Goal: Transaction & Acquisition: Purchase product/service

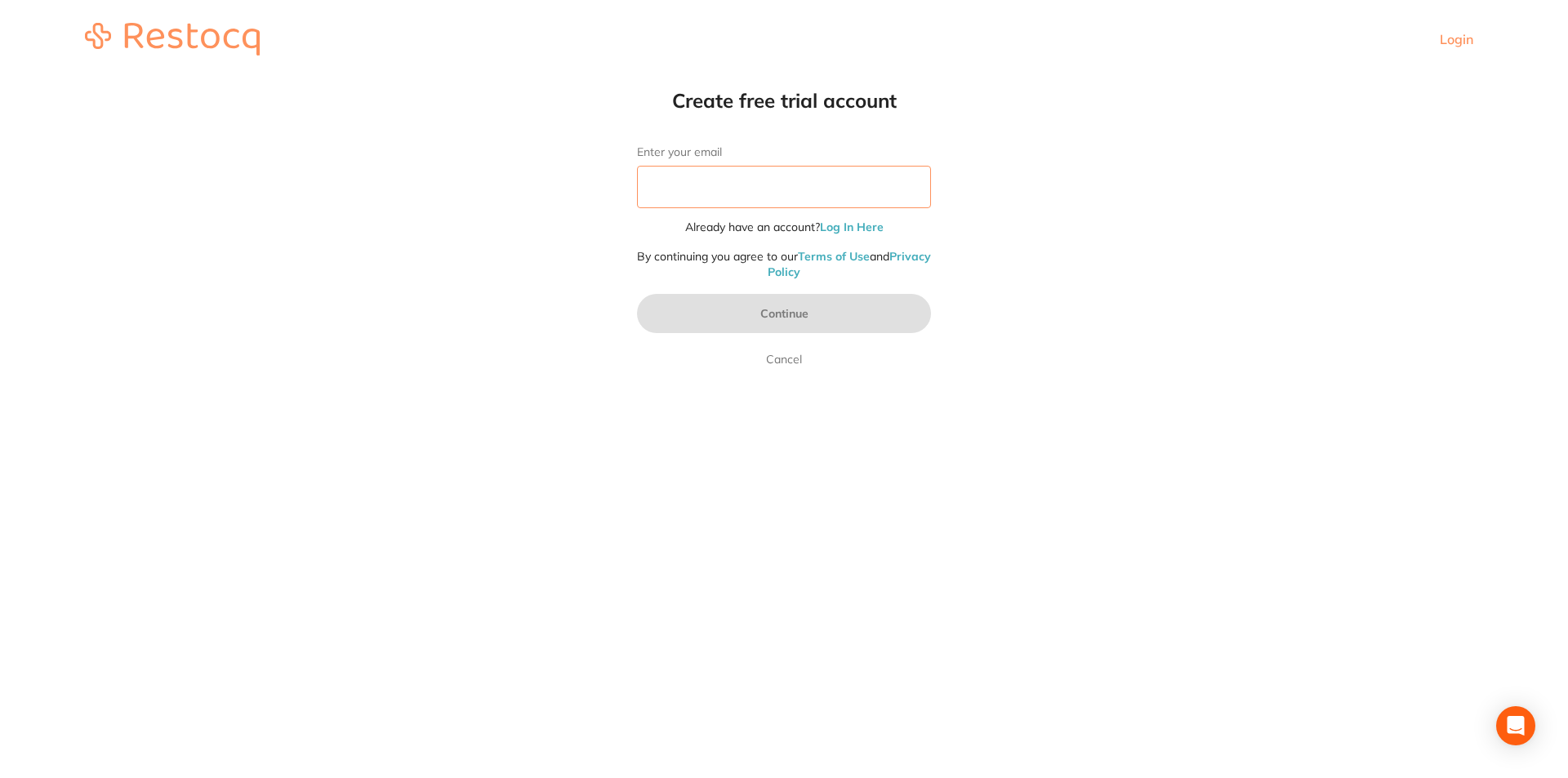
drag, startPoint x: 791, startPoint y: 206, endPoint x: 787, endPoint y: 196, distance: 10.8
click at [787, 196] on input "Enter your email" at bounding box center [784, 187] width 294 height 43
click at [787, 196] on input "Enter your email" at bounding box center [784, 187] width 294 height 43
click at [874, 229] on link "Log In Here" at bounding box center [851, 227] width 63 height 15
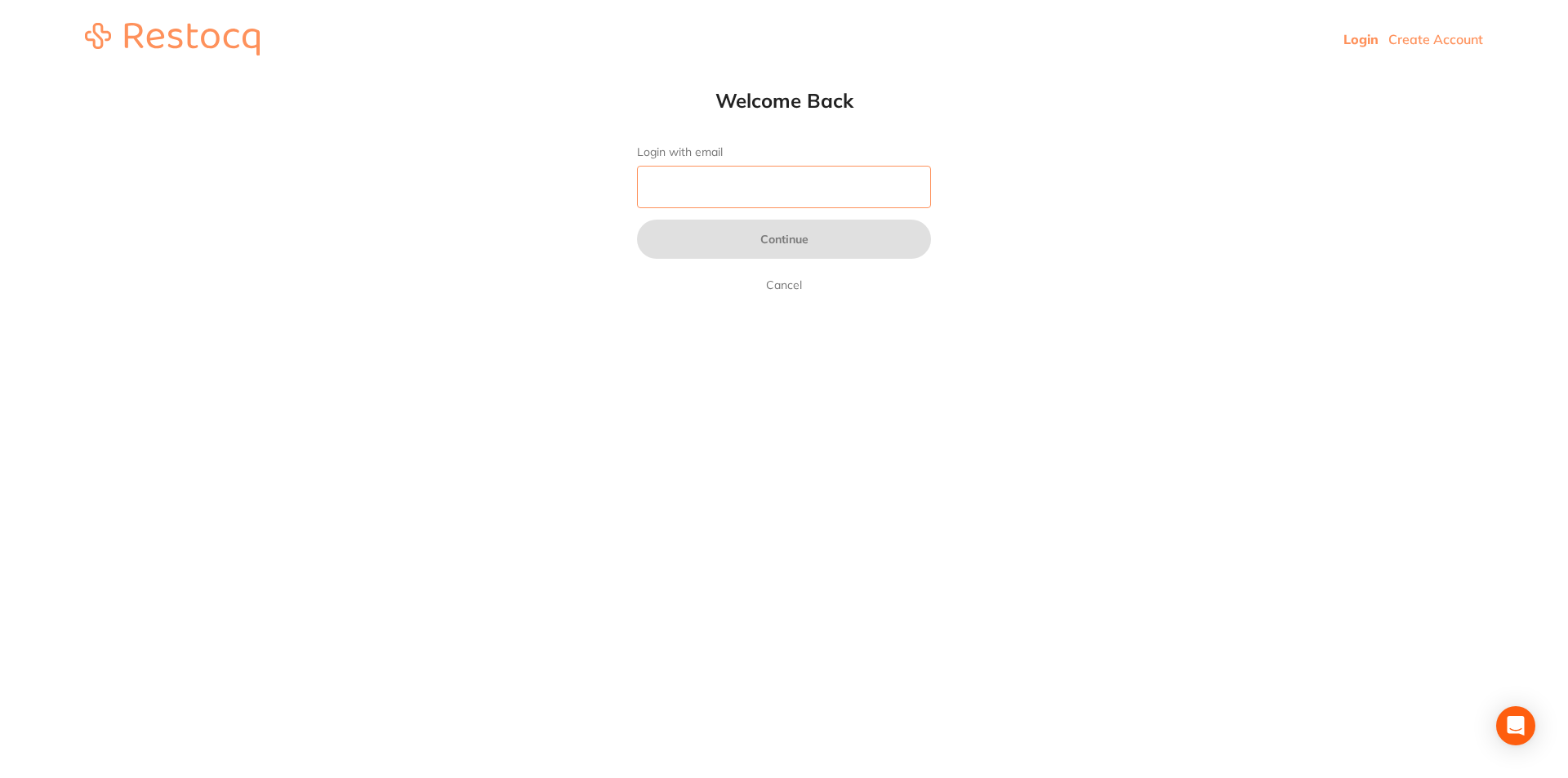
click at [708, 180] on input "Login with email" at bounding box center [784, 187] width 294 height 43
type input "[EMAIL_ADDRESS][DOMAIN_NAME]"
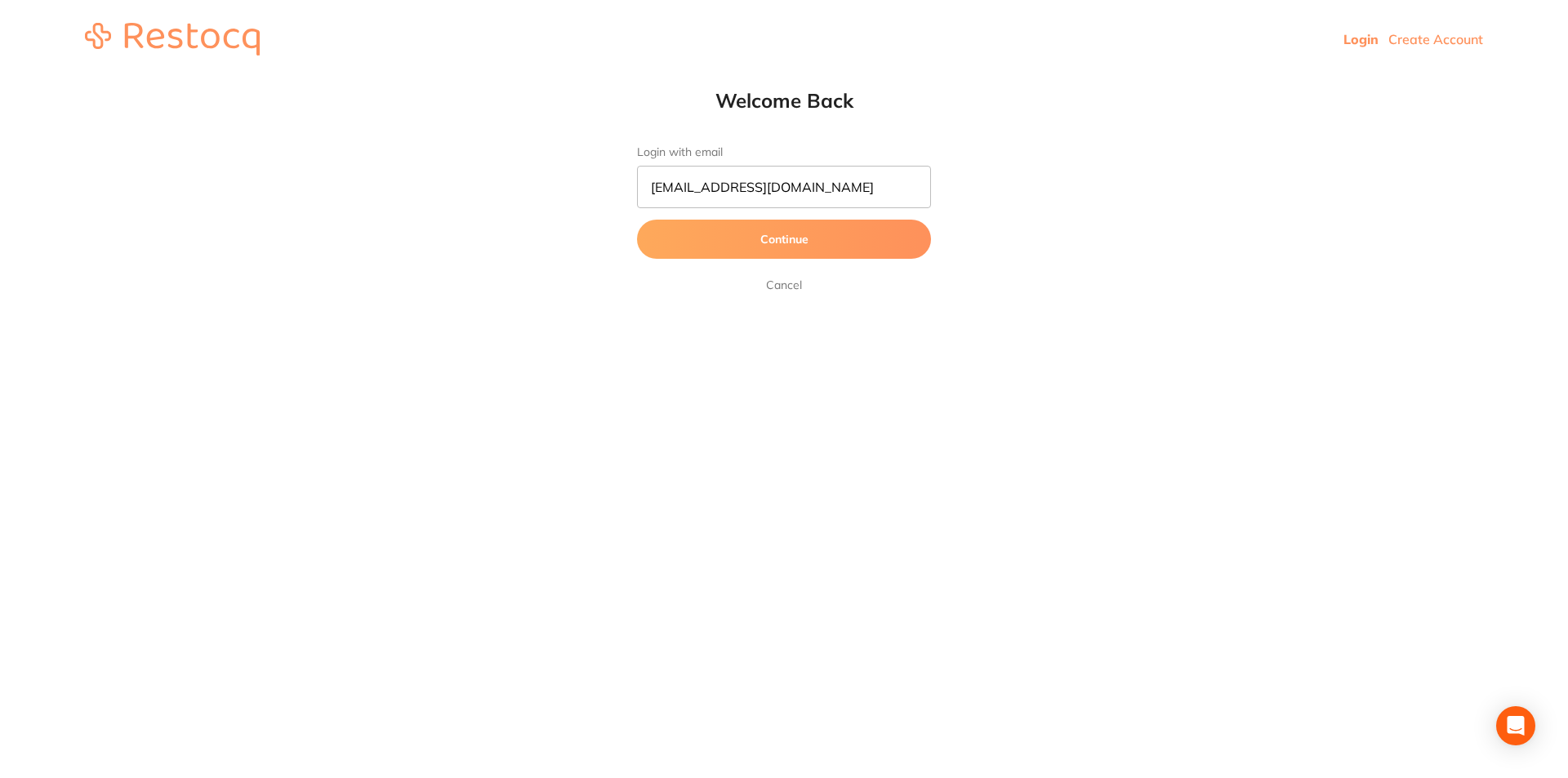
click at [775, 250] on button "Continue" at bounding box center [784, 239] width 294 height 39
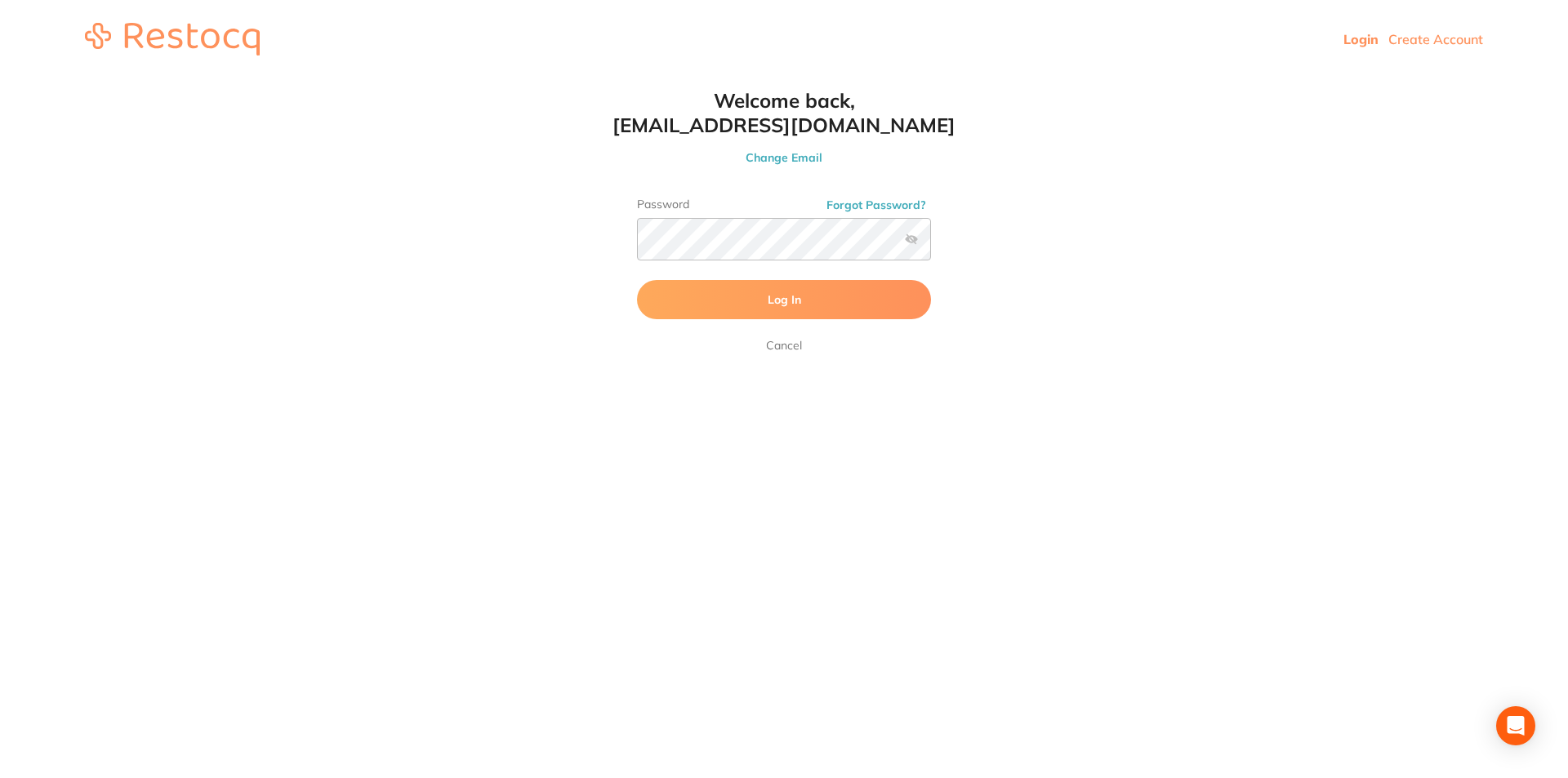
click at [725, 323] on form "Password Forgot Password? Log In Cancel" at bounding box center [784, 276] width 294 height 157
click at [709, 296] on button "Log In" at bounding box center [784, 299] width 294 height 39
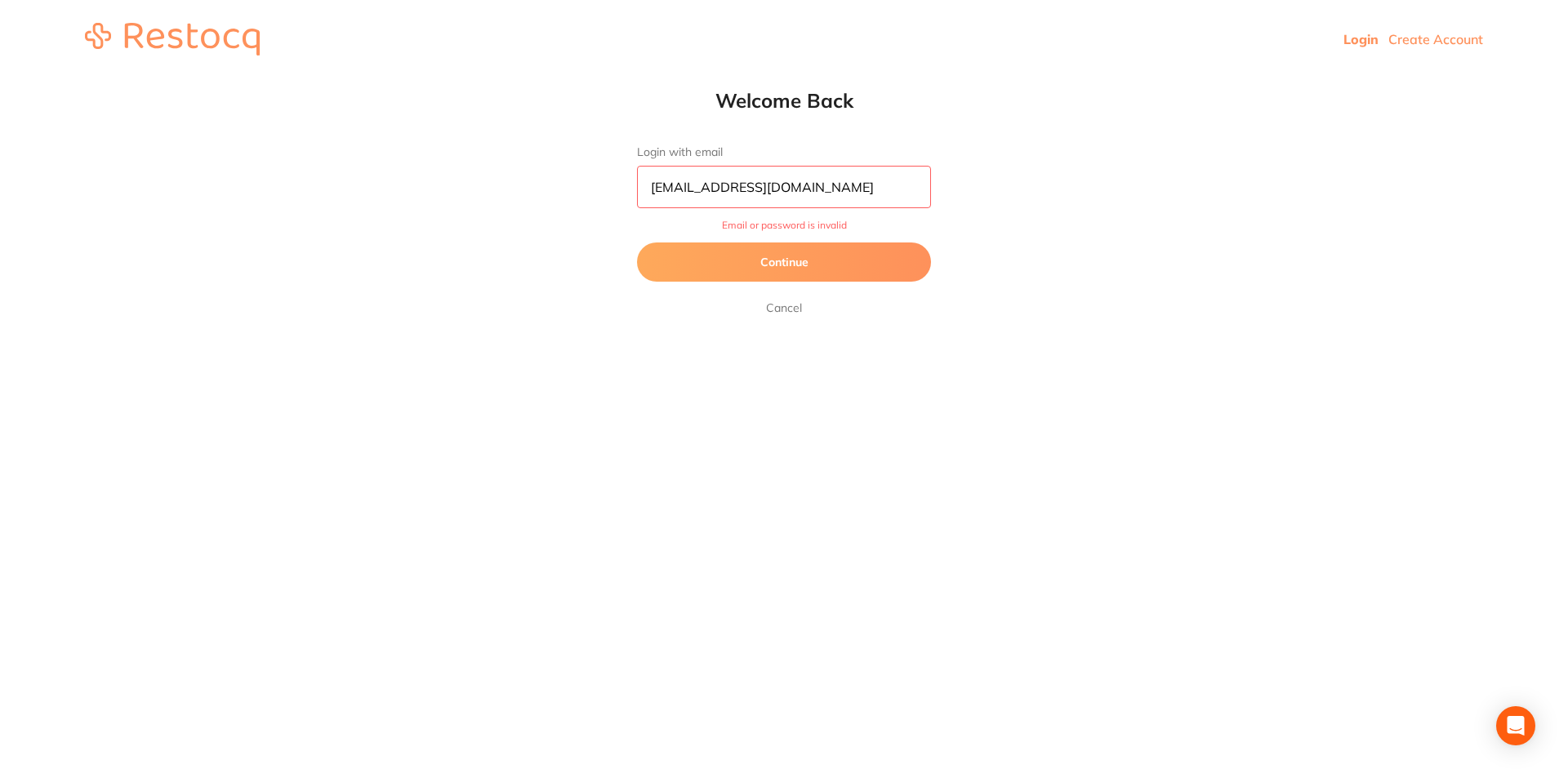
click at [822, 253] on button "Continue" at bounding box center [784, 262] width 294 height 39
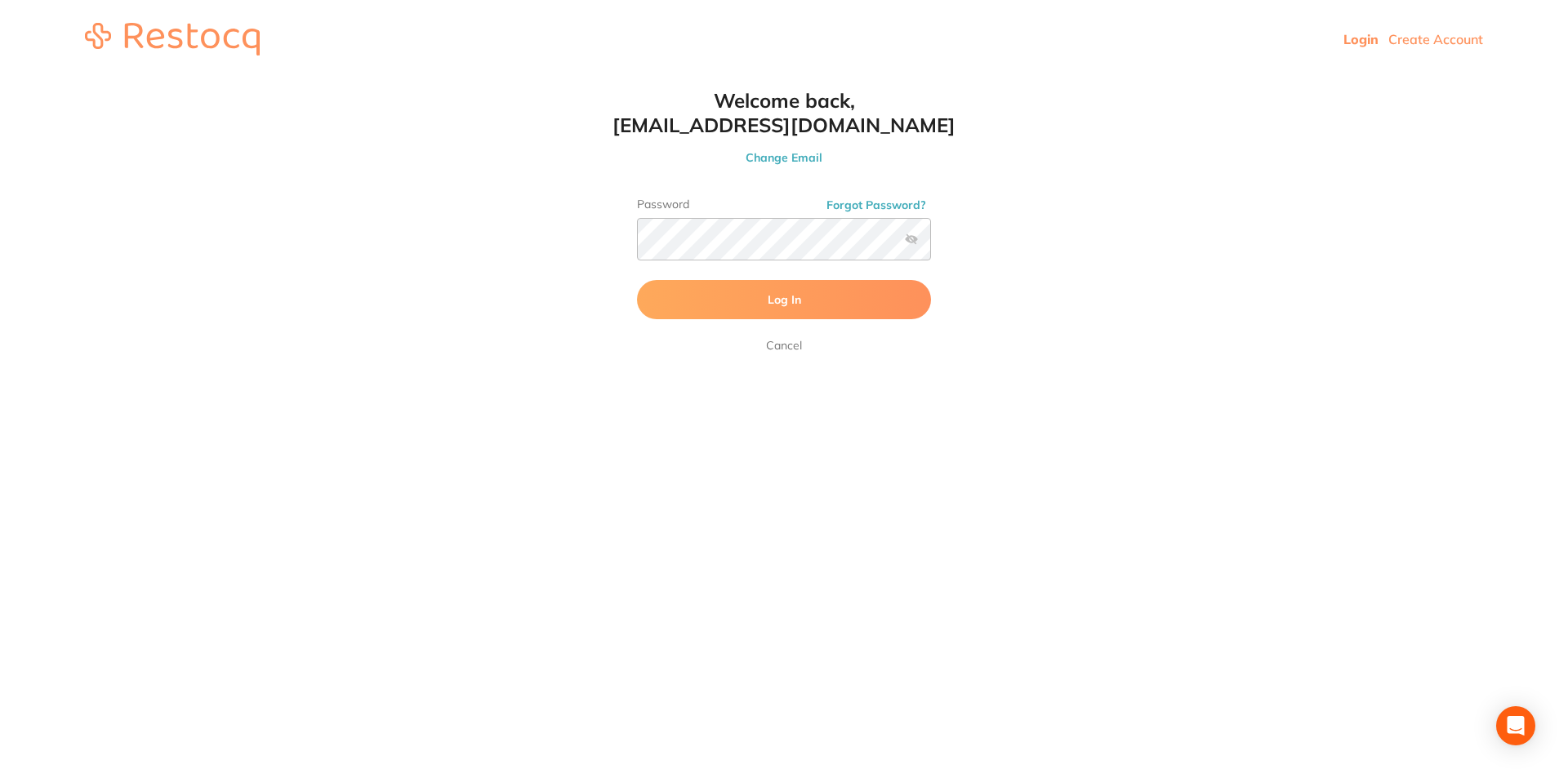
click at [913, 243] on label at bounding box center [911, 239] width 13 height 13
click at [931, 244] on input "checkbox" at bounding box center [931, 244] width 0 height 0
click at [696, 293] on button "Log In" at bounding box center [784, 299] width 294 height 39
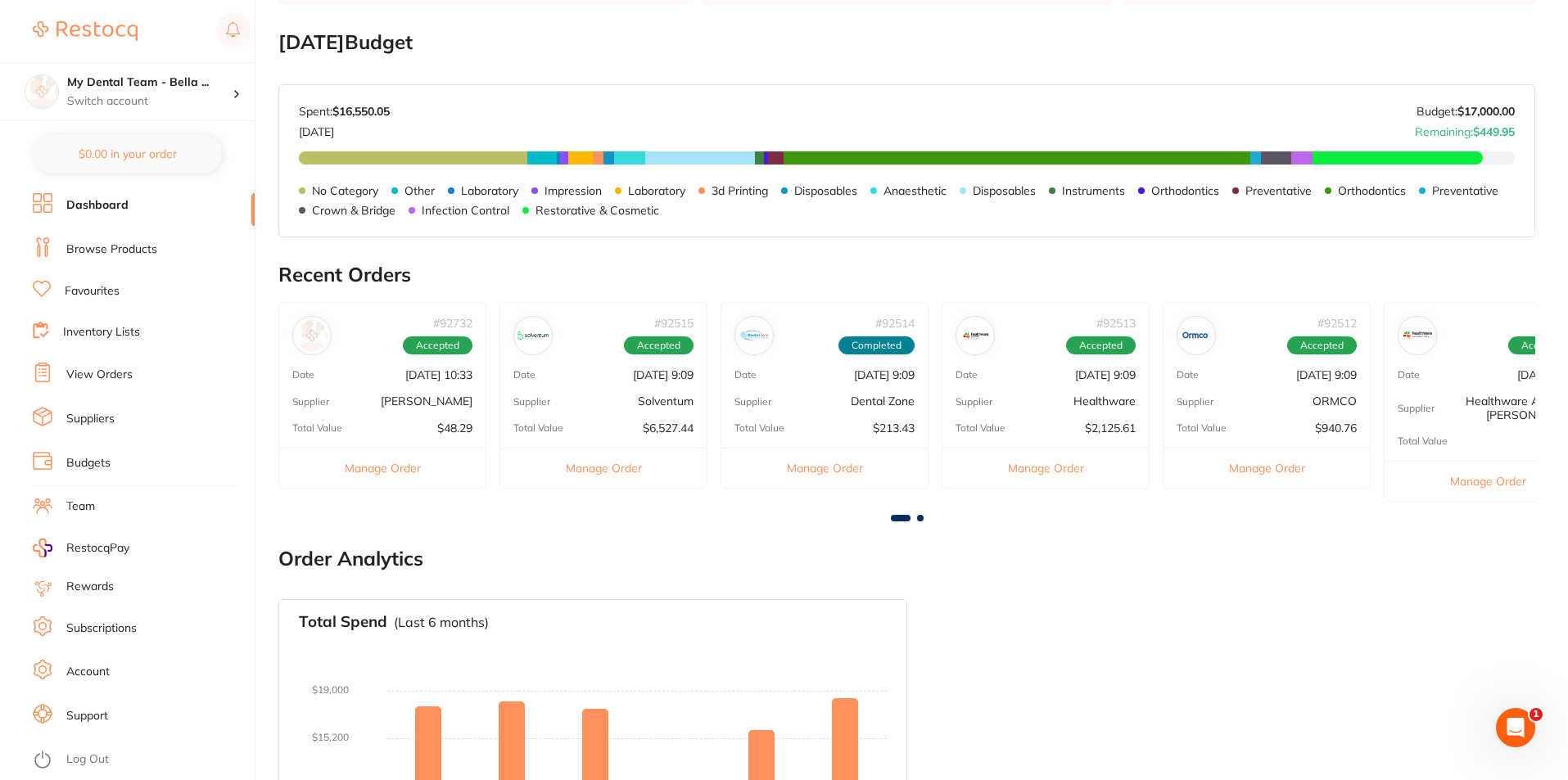
scroll to position [246, 0]
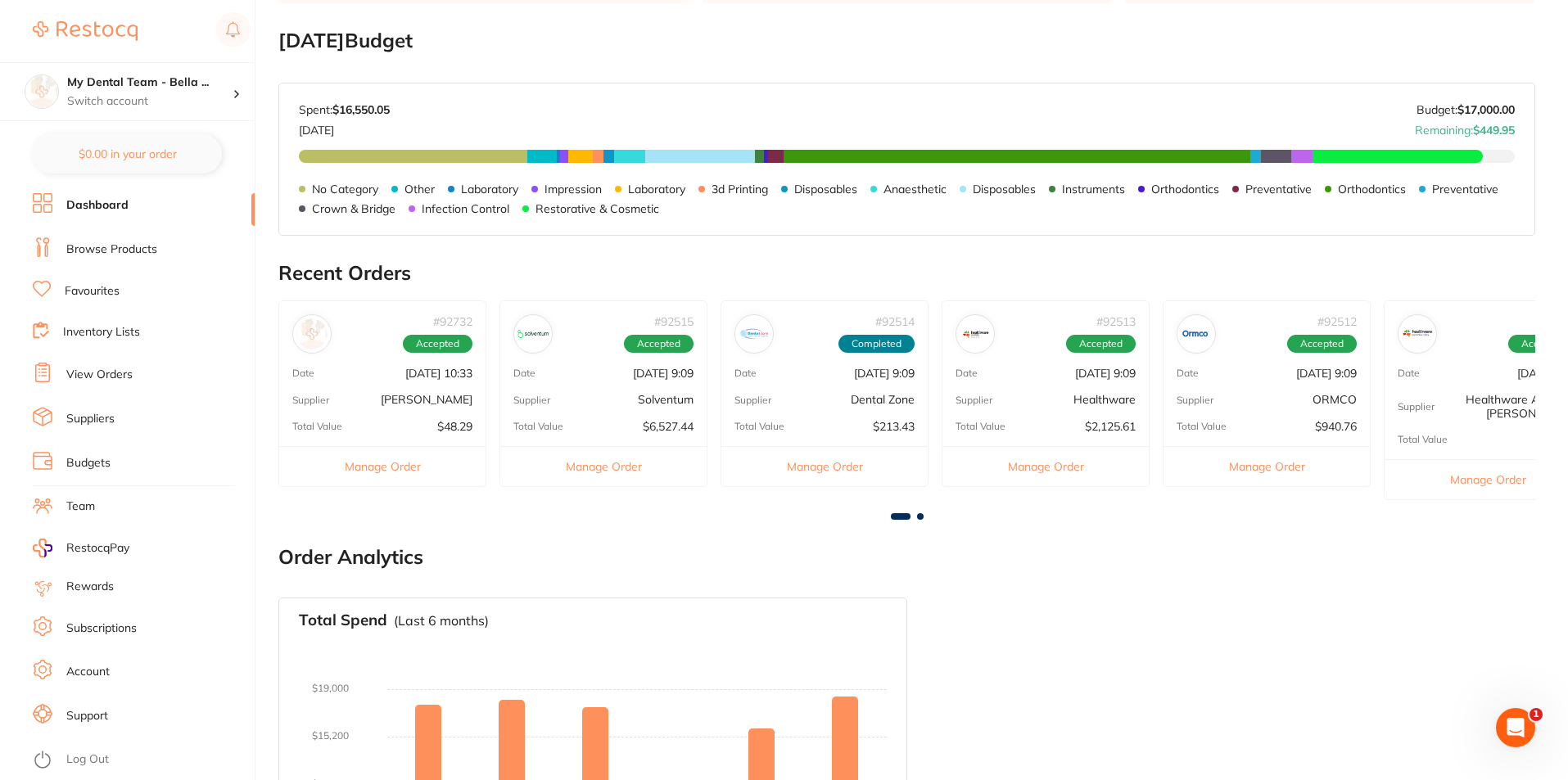
click at [350, 467] on button "Manage Order" at bounding box center [382, 466] width 207 height 40
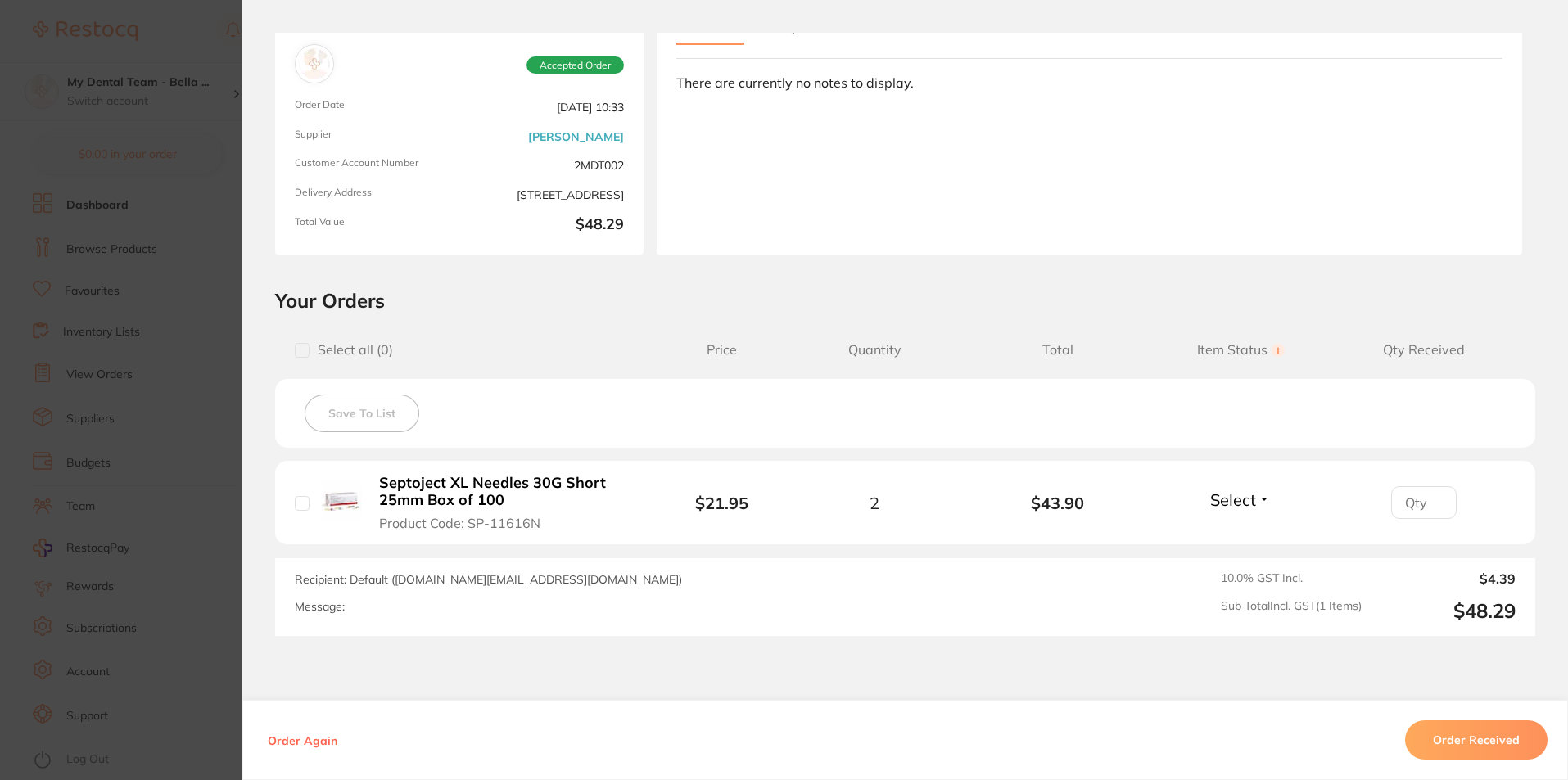
scroll to position [0, 0]
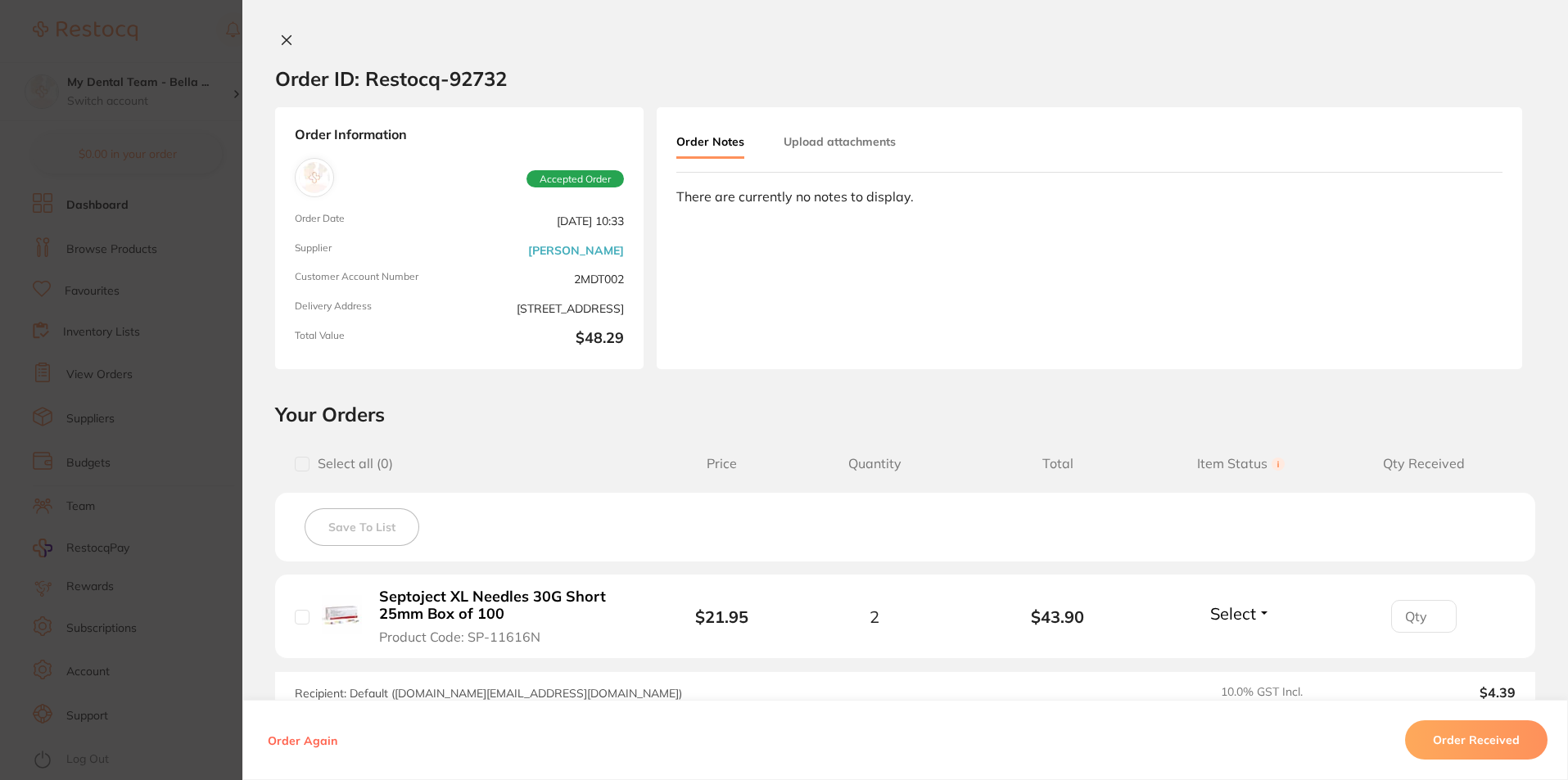
click at [282, 40] on icon at bounding box center [286, 40] width 13 height 13
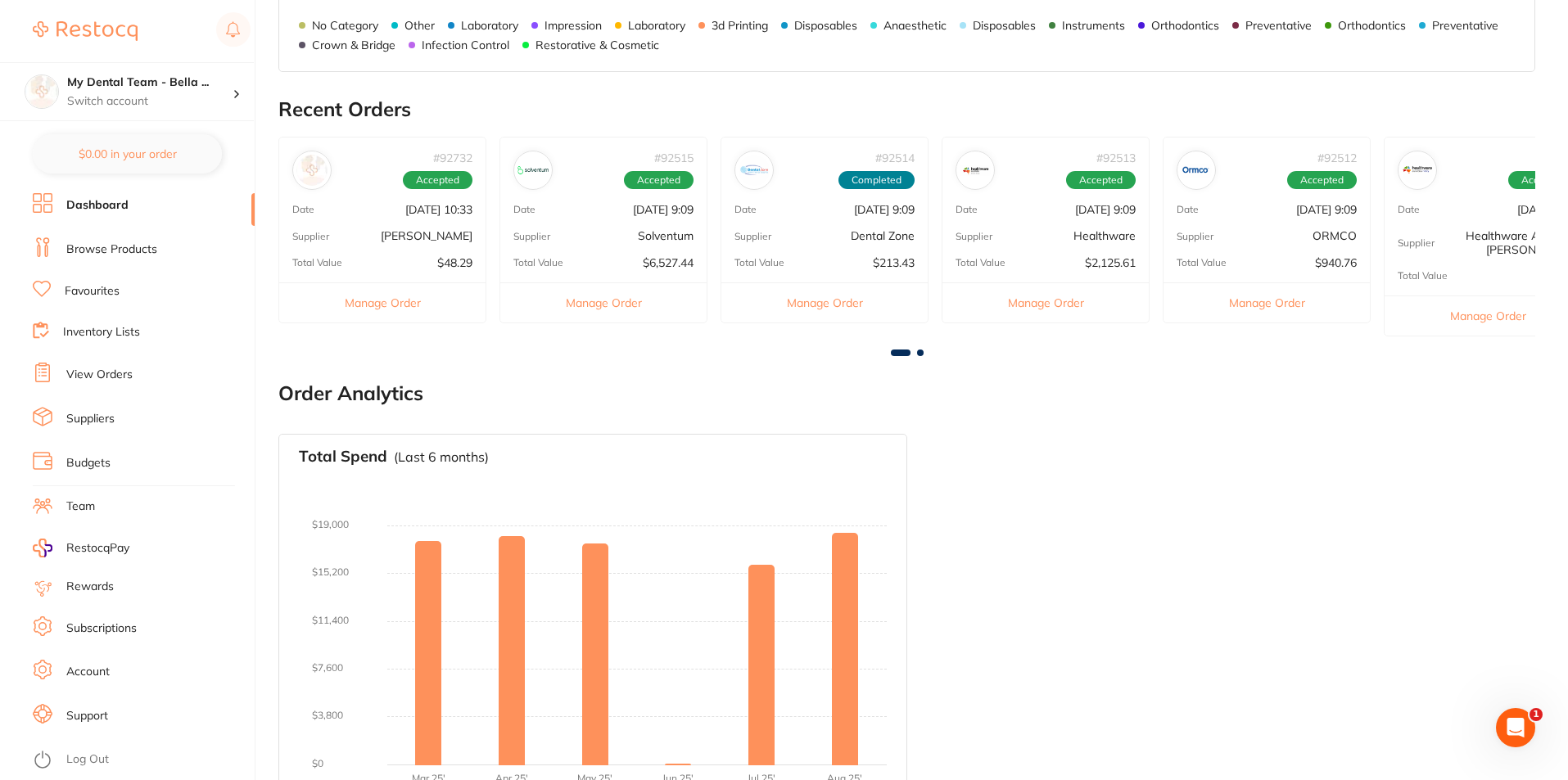
click at [567, 303] on button "Manage Order" at bounding box center [603, 302] width 207 height 40
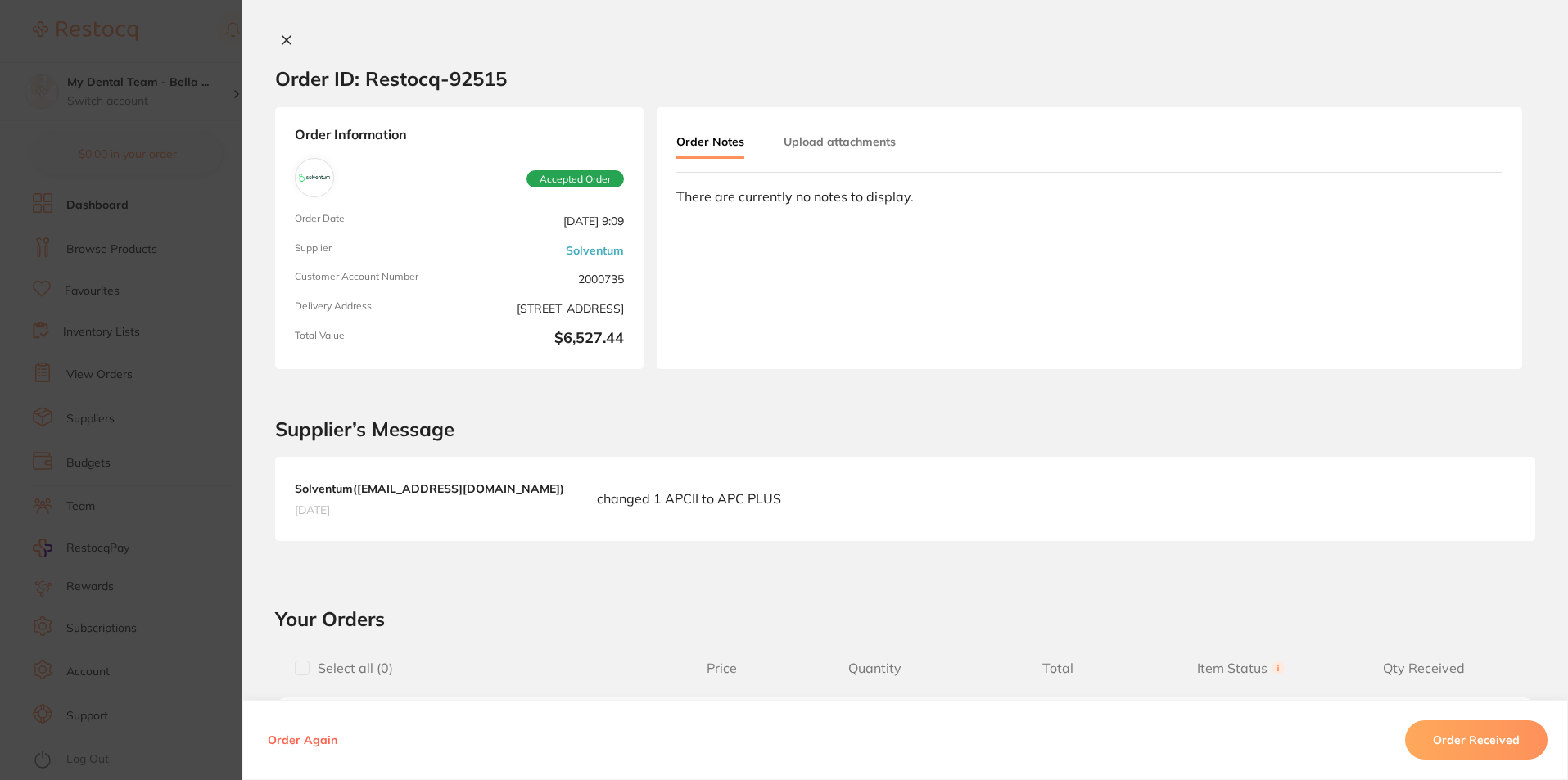
click at [275, 51] on div "Order ID: Restocq- 92515 Order Information Accepted Order Order Date Sept 3 202…" at bounding box center [905, 407] width 1326 height 748
drag, startPoint x: 258, startPoint y: 40, endPoint x: 282, endPoint y: 47, distance: 25.0
click at [269, 49] on div at bounding box center [905, 42] width 1326 height 17
click at [283, 44] on icon at bounding box center [286, 40] width 13 height 13
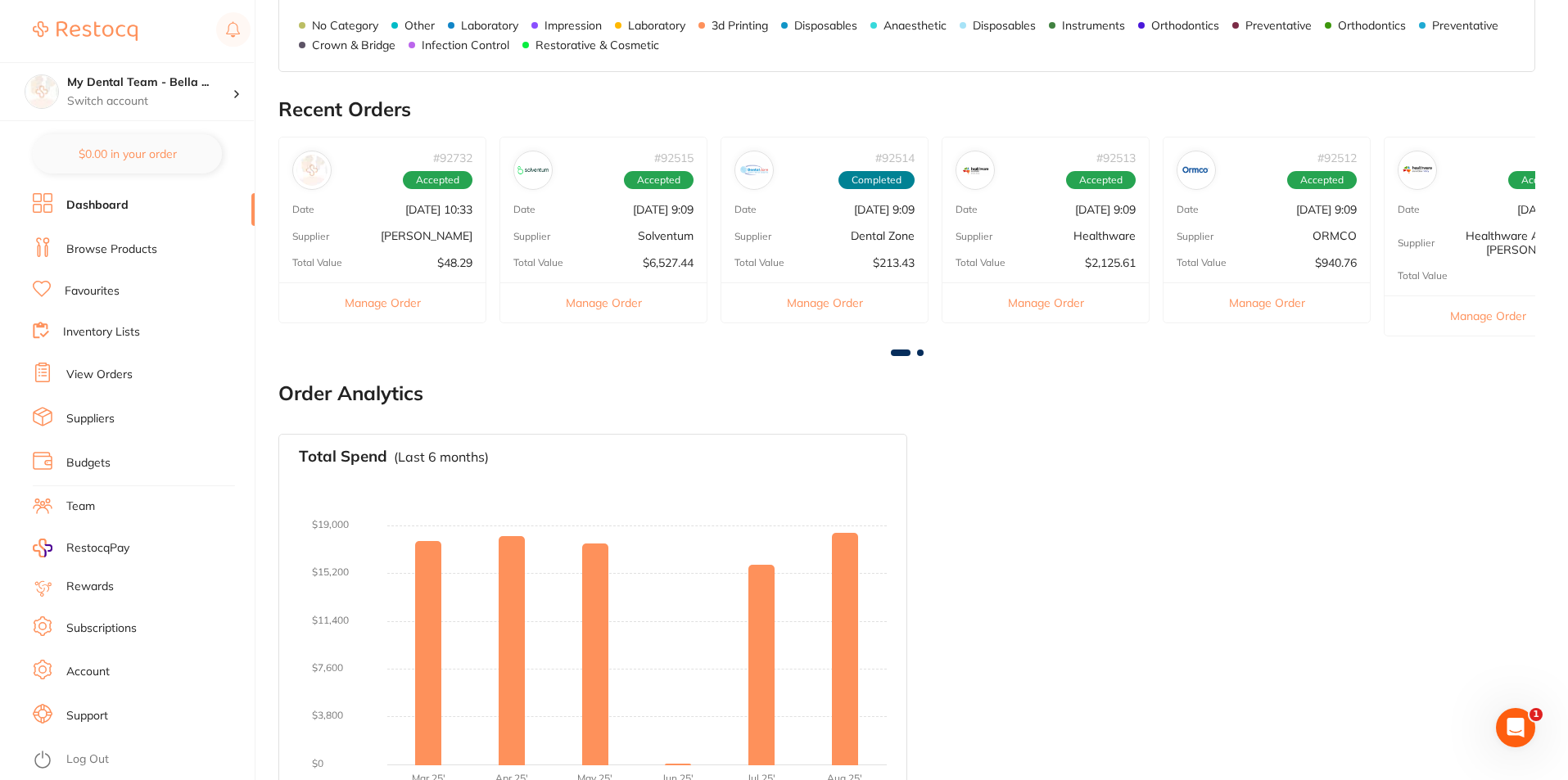
drag, startPoint x: 162, startPoint y: 375, endPoint x: 113, endPoint y: 394, distance: 52.6
click at [162, 376] on li "View Orders" at bounding box center [144, 375] width 222 height 24
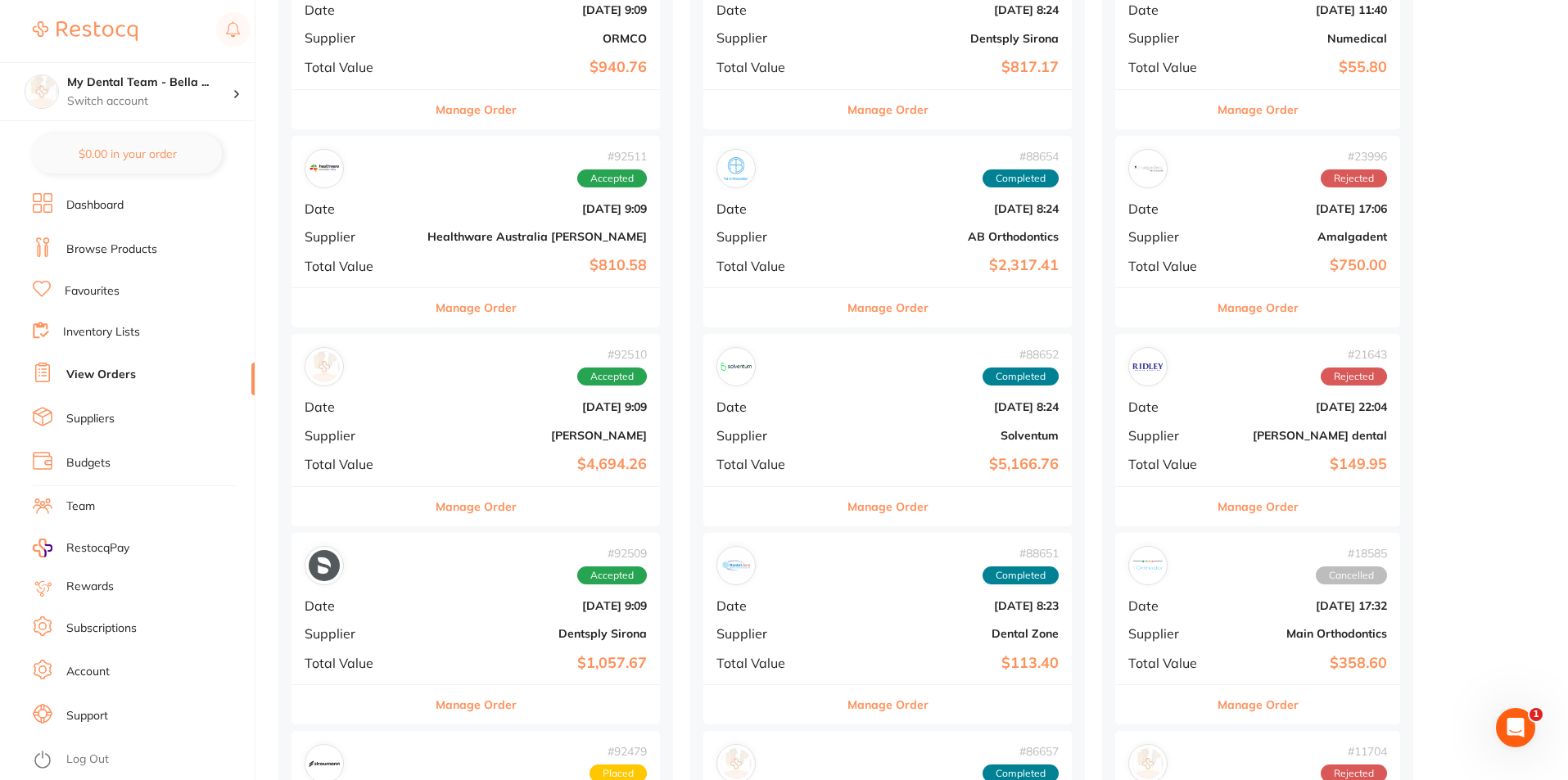
scroll to position [900, 0]
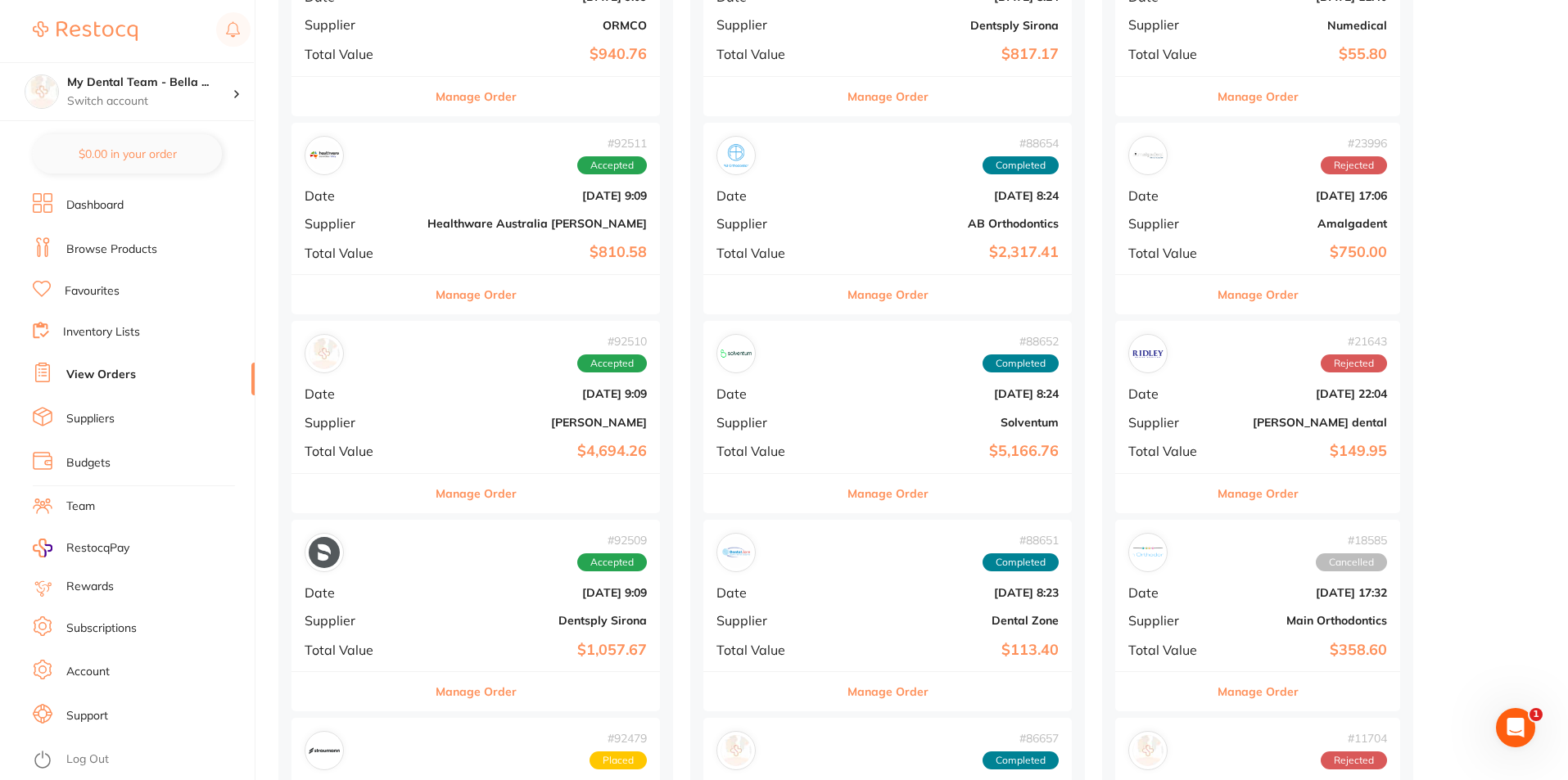
drag, startPoint x: 536, startPoint y: 497, endPoint x: 574, endPoint y: 532, distance: 51.7
click at [537, 497] on div "Manage Order" at bounding box center [475, 493] width 369 height 40
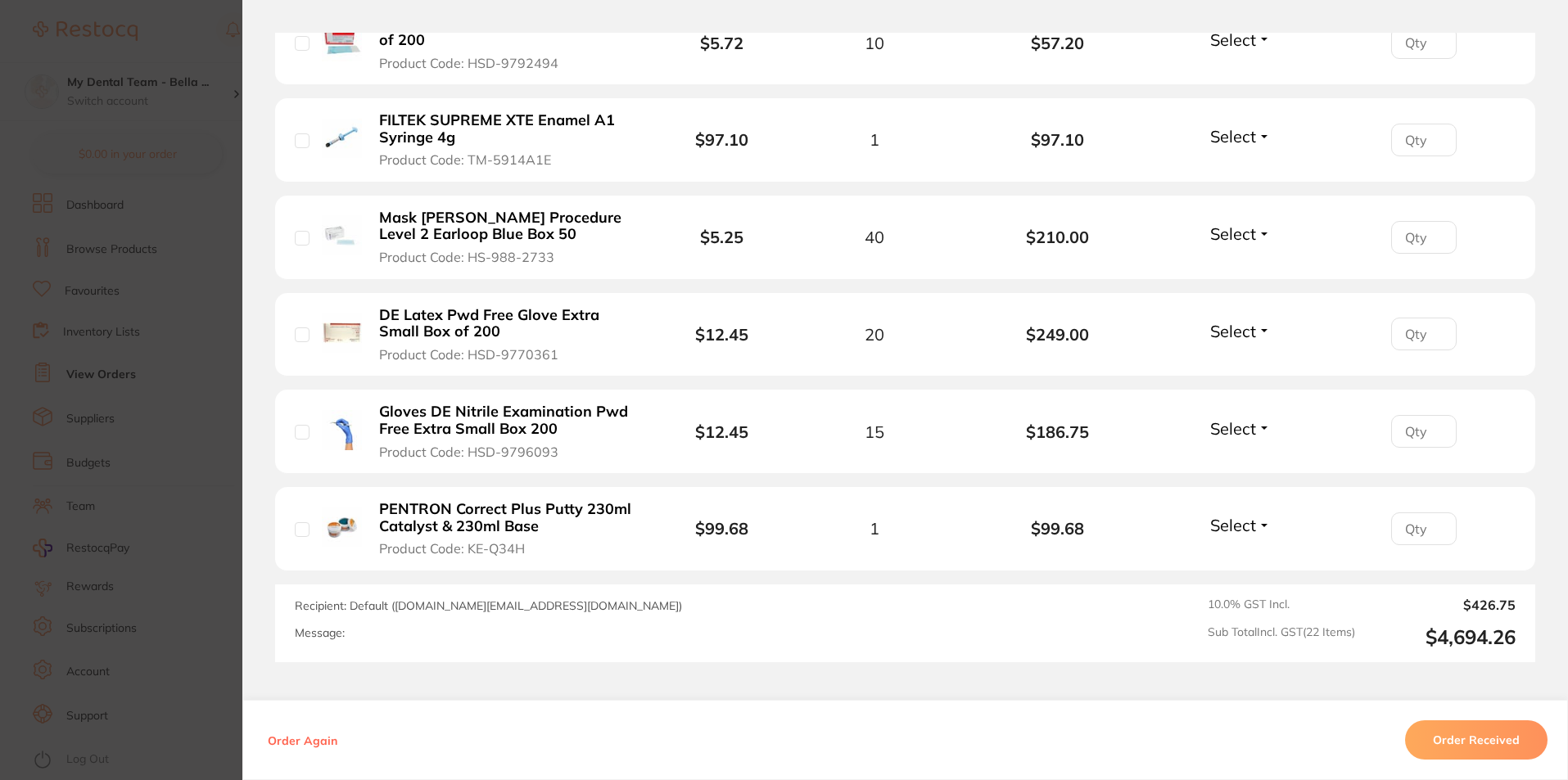
scroll to position [2128, 0]
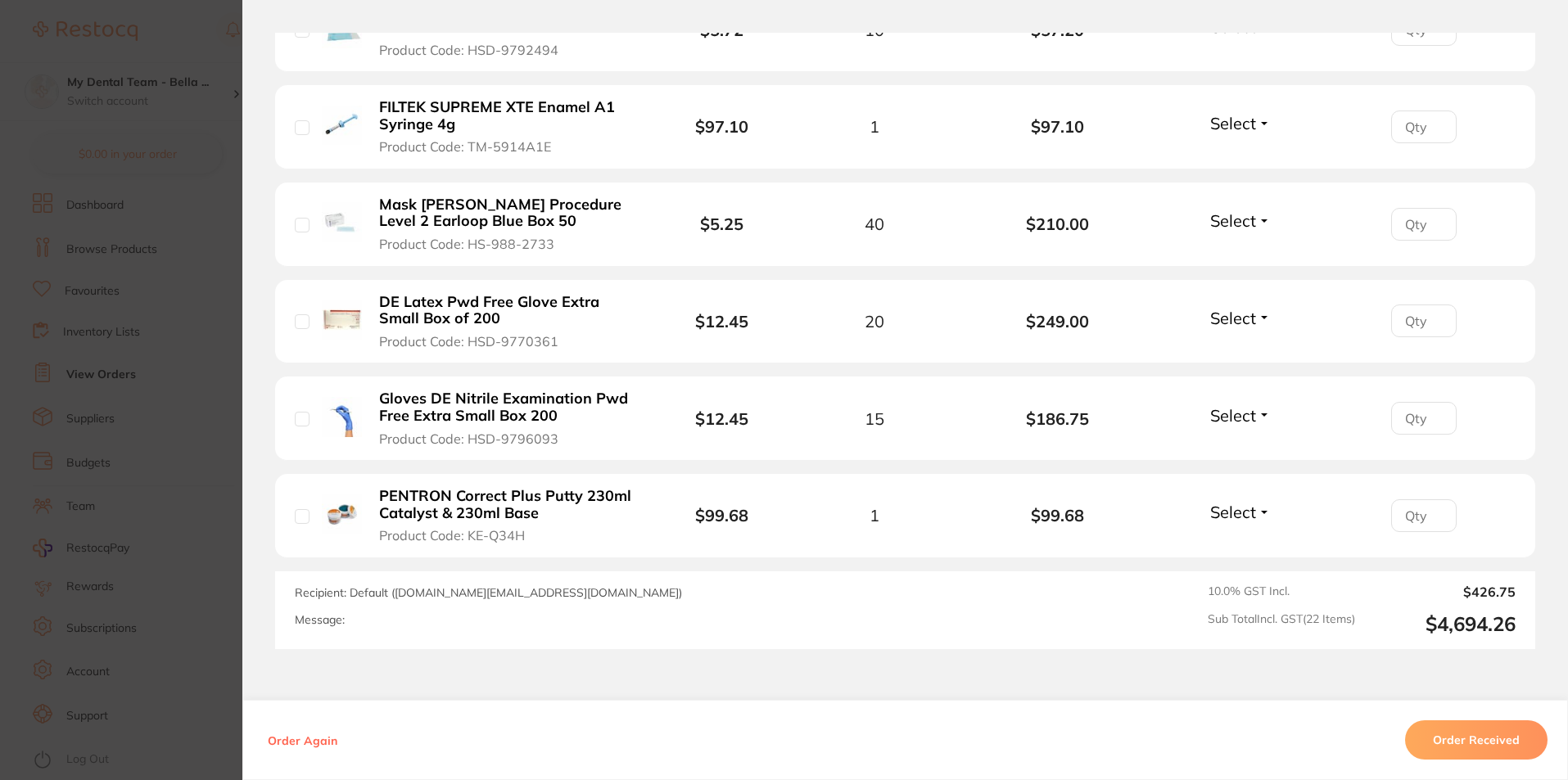
click at [7, 516] on section "Order ID: Restocq- 92510 Order Information Accepted Order Order Date Sept 3 202…" at bounding box center [784, 390] width 1568 height 780
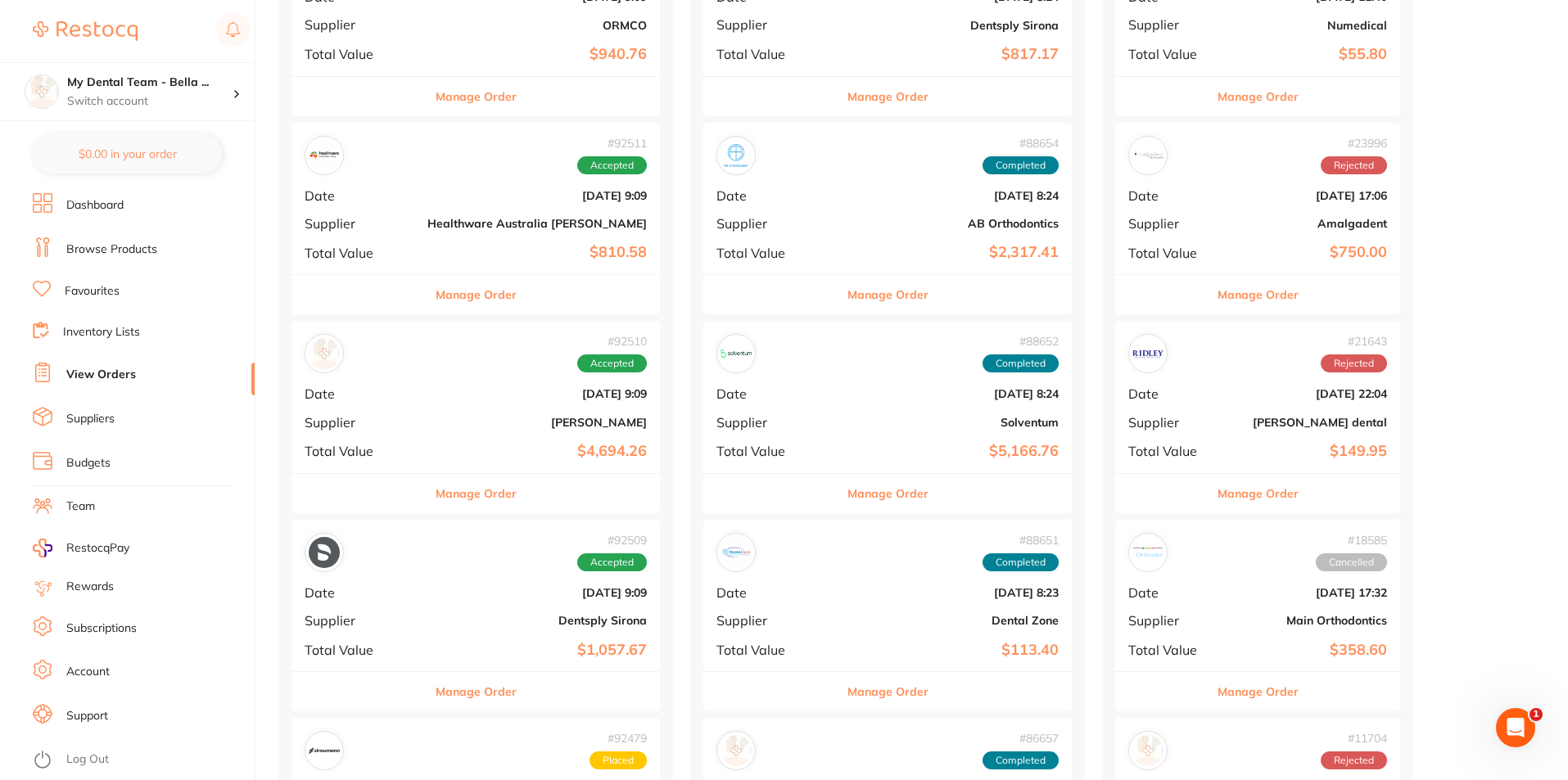
click at [561, 509] on div "Manage Order" at bounding box center [475, 493] width 369 height 40
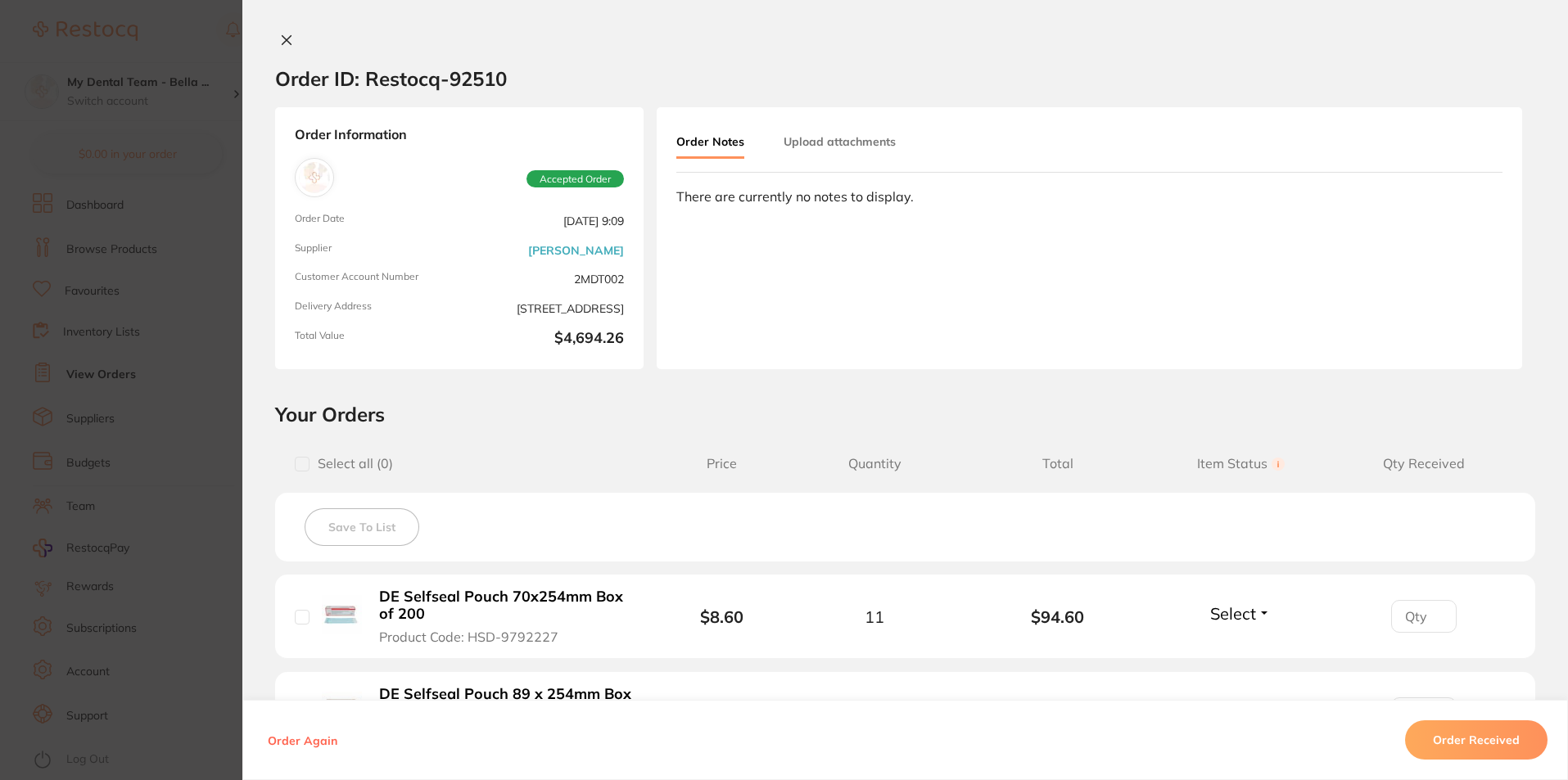
click at [172, 417] on section "Order ID: Restocq- 92510 Order Information Accepted Order Order Date Sept 3 202…" at bounding box center [784, 390] width 1568 height 780
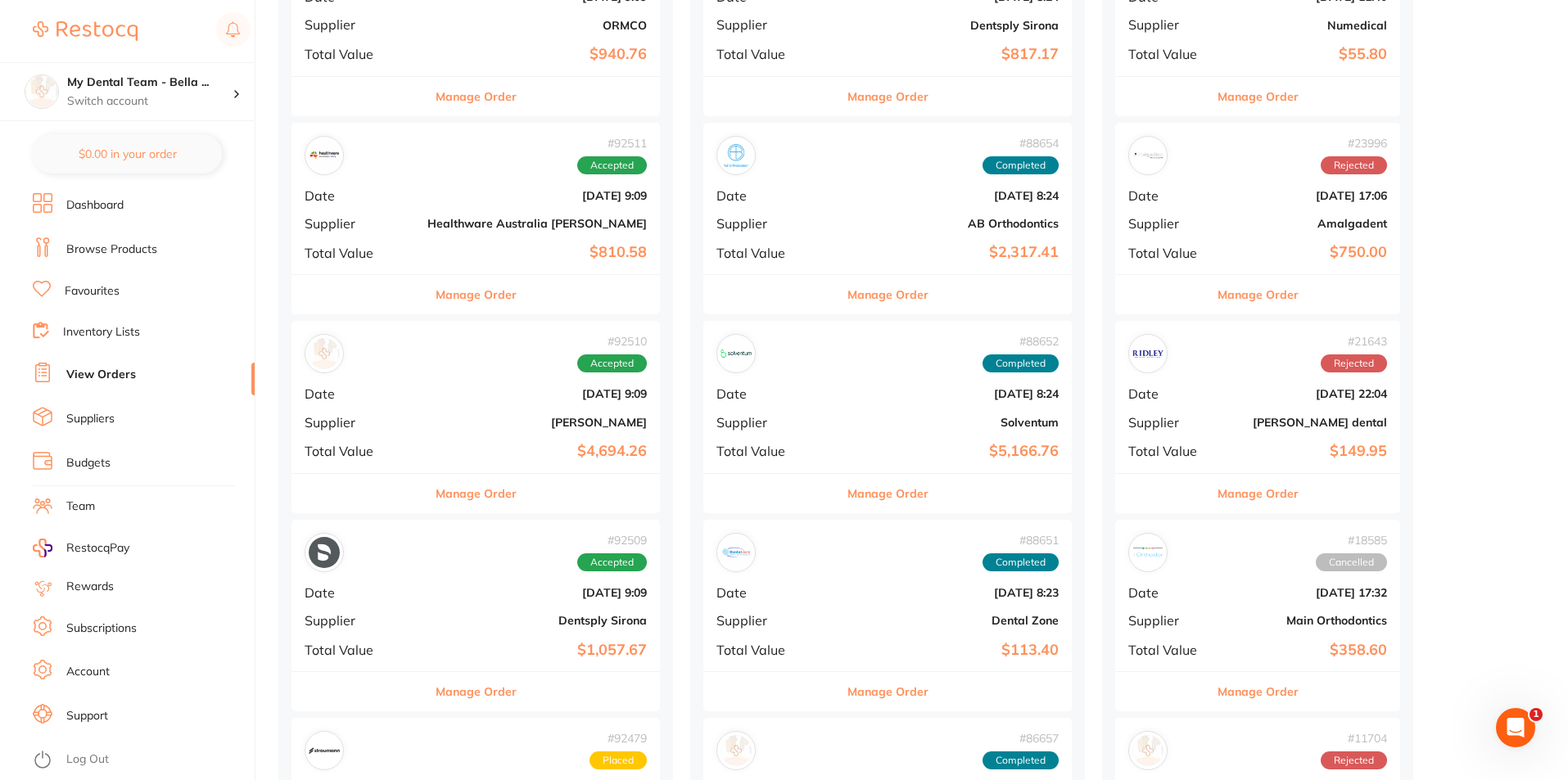
click at [506, 511] on div "Manage Order" at bounding box center [475, 493] width 369 height 40
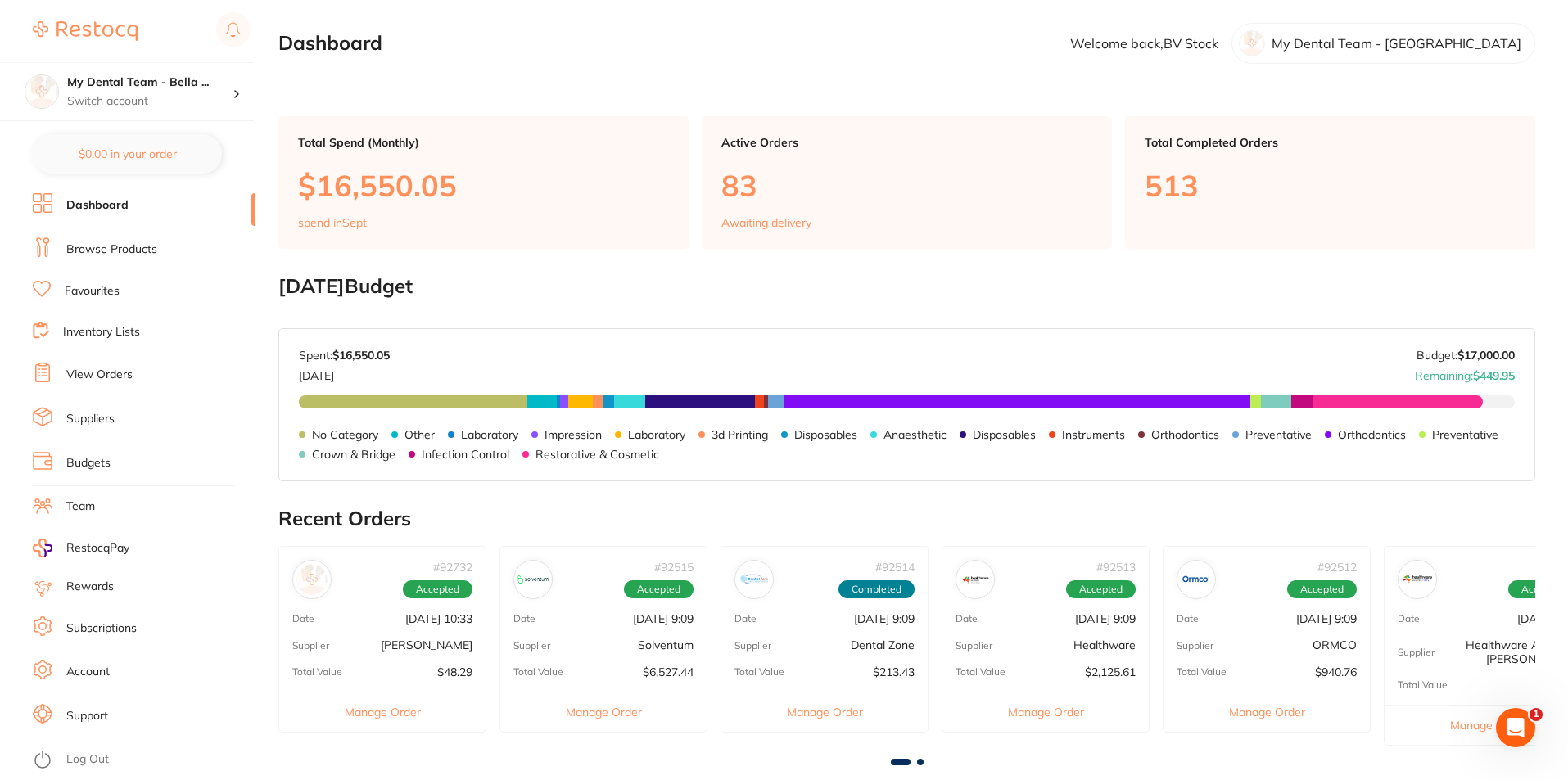
click at [109, 248] on link "Browse Products" at bounding box center [112, 249] width 91 height 17
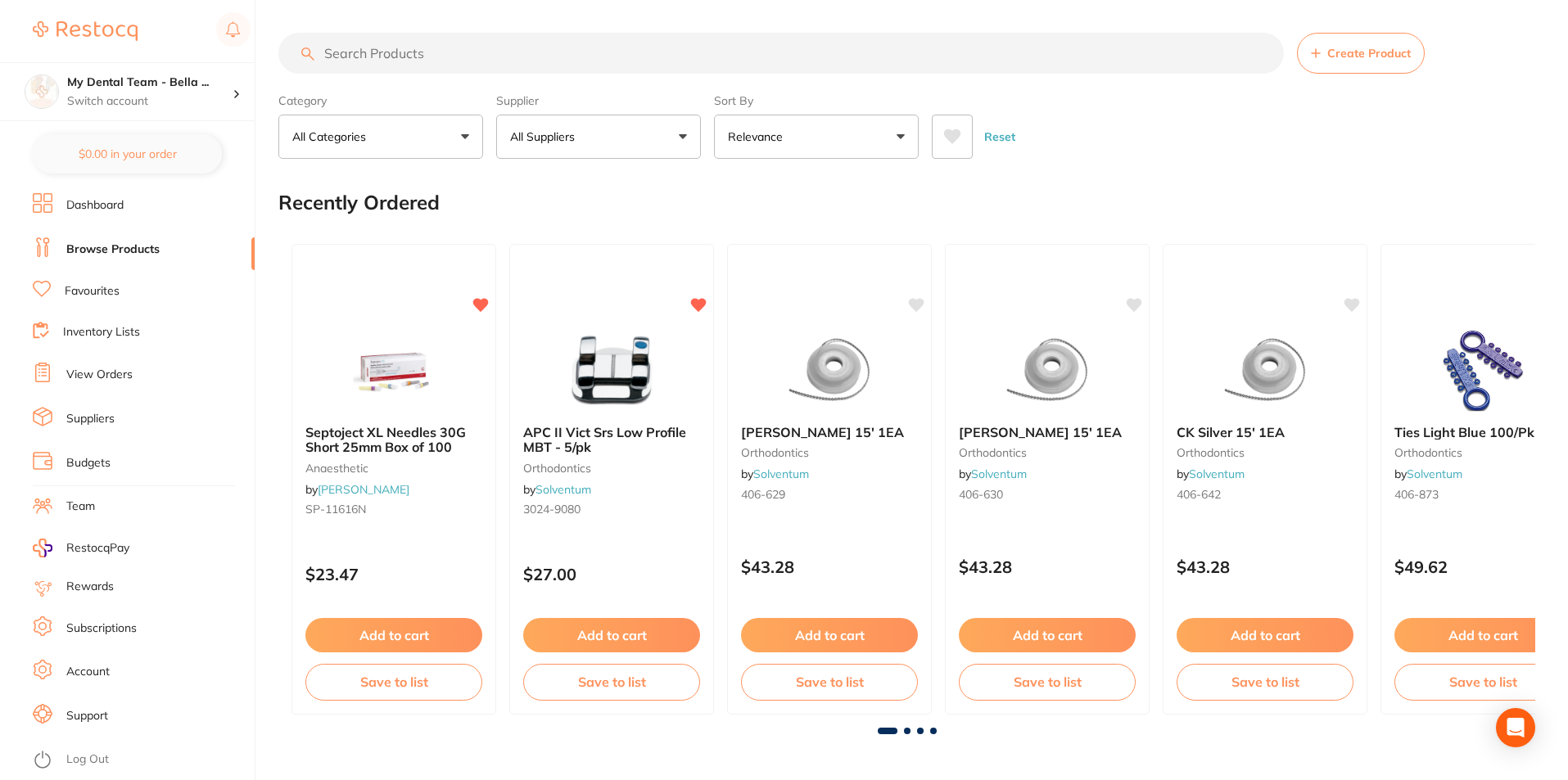
click at [478, 67] on input "search" at bounding box center [781, 53] width 1006 height 41
drag, startPoint x: 545, startPoint y: 34, endPoint x: 541, endPoint y: 49, distance: 15.5
click at [541, 50] on input "search" at bounding box center [781, 53] width 1006 height 41
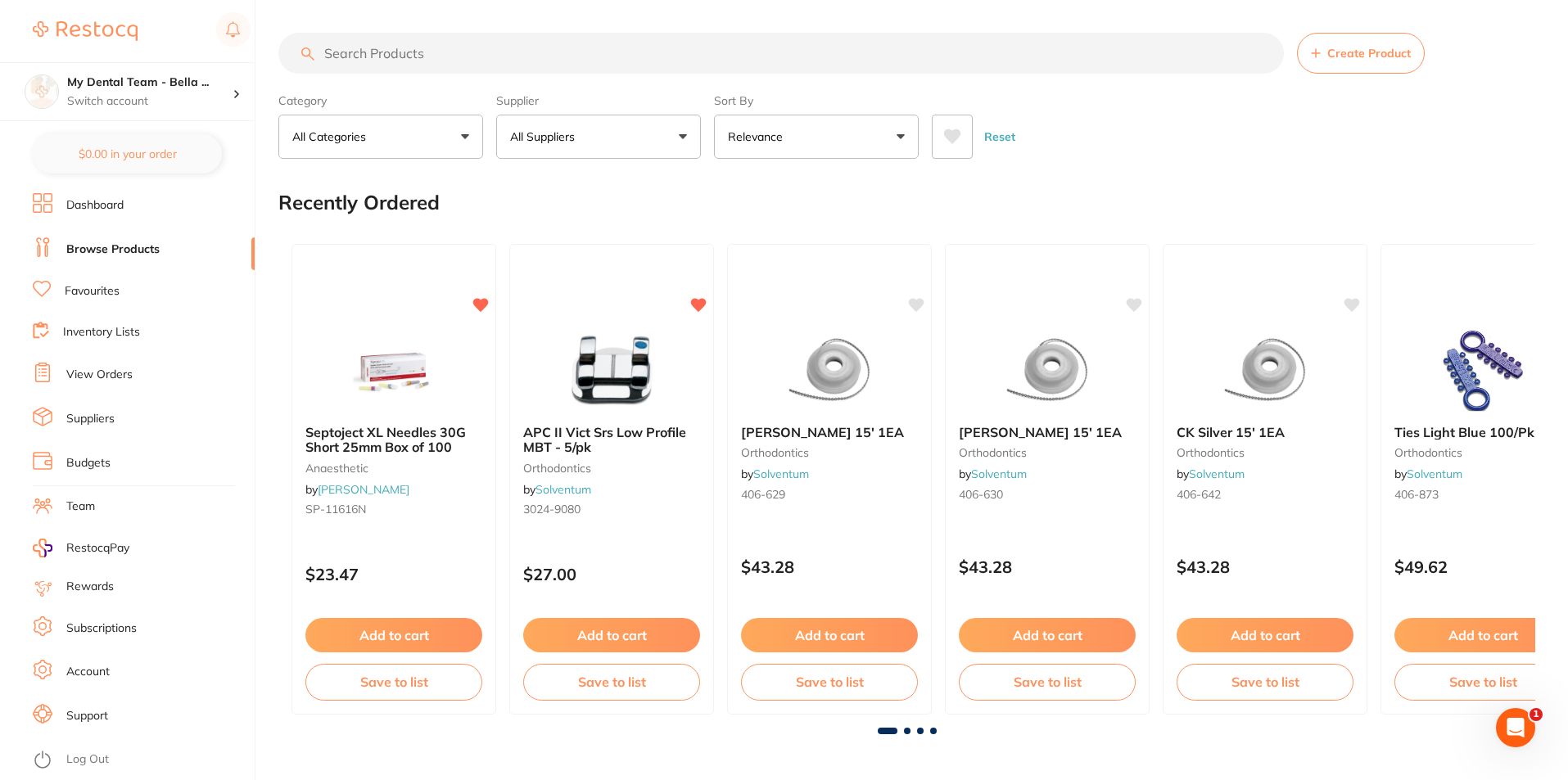
click at [411, 46] on input "search" at bounding box center [781, 53] width 1006 height 41
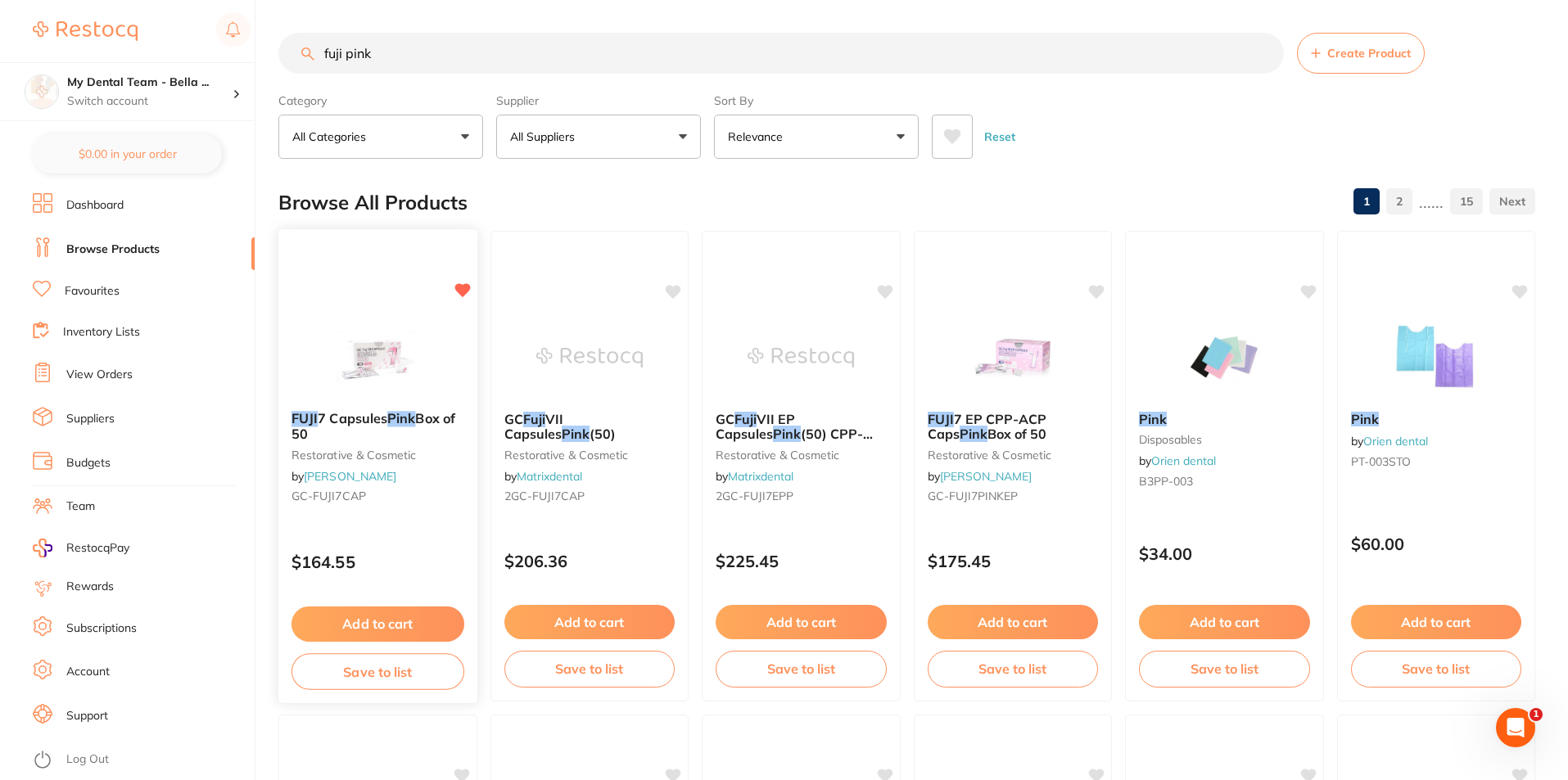
type input "fuji pink"
click at [395, 376] on img at bounding box center [377, 356] width 107 height 83
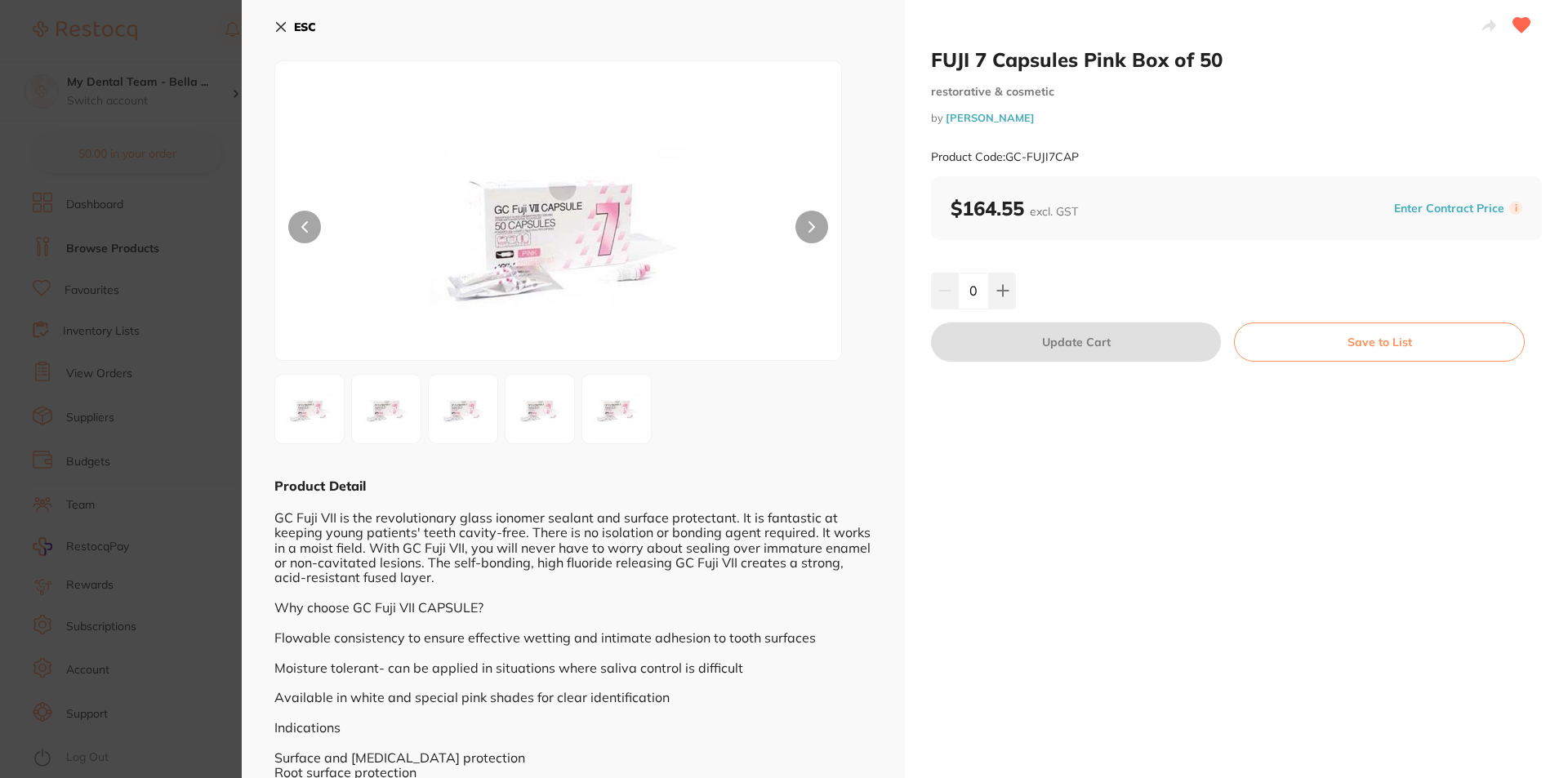
click at [808, 210] on button at bounding box center [812, 227] width 33 height 33
click at [809, 210] on button at bounding box center [812, 227] width 33 height 33
click at [267, 23] on div "ESC Product Detail GC Fuji VII is the revolutionary glass ionomer sealant and s…" at bounding box center [573, 435] width 663 height 869
click at [274, 27] on div "ESC Product Detail GC Fuji VII is the revolutionary glass ionomer sealant and s…" at bounding box center [573, 435] width 663 height 869
click at [290, 31] on button "ESC" at bounding box center [296, 27] width 42 height 28
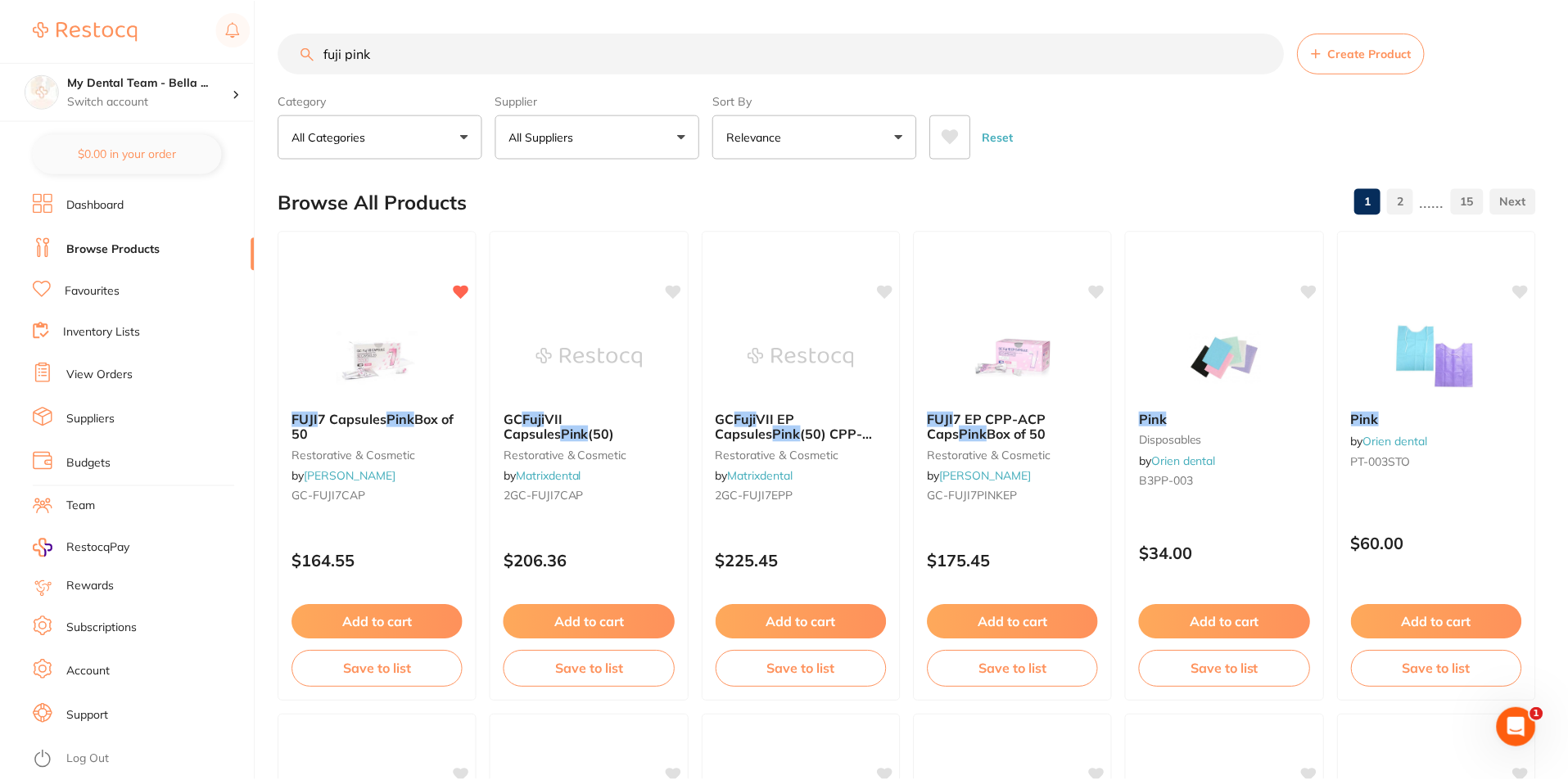
scroll to position [2, 0]
click at [958, 322] on div at bounding box center [1012, 355] width 199 height 83
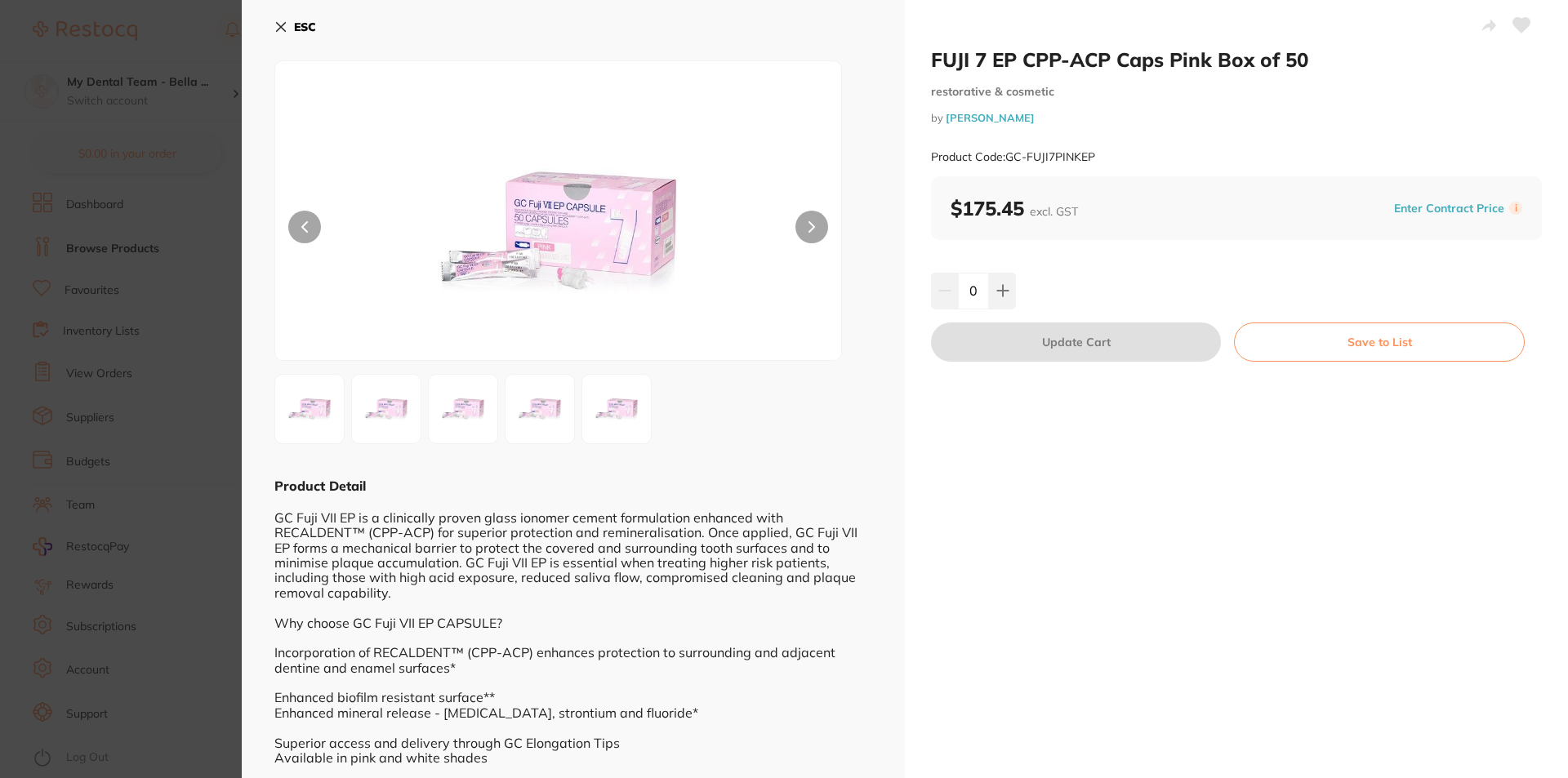
click at [296, 19] on button "ESC" at bounding box center [296, 27] width 42 height 28
